Goal: Task Accomplishment & Management: Manage account settings

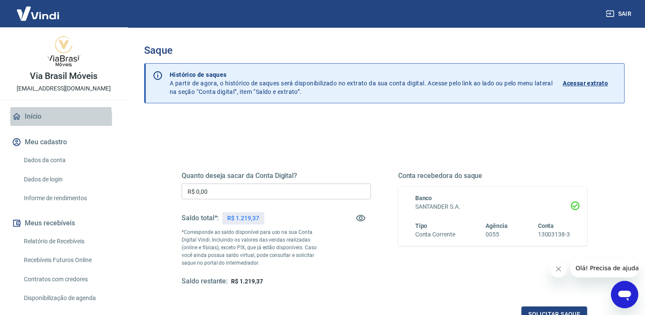
click at [32, 119] on link "Início" at bounding box center [63, 116] width 107 height 19
